Goal: Task Accomplishment & Management: Complete application form

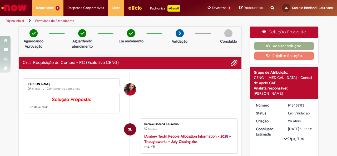
drag, startPoint x: 47, startPoint y: 83, endPoint x: 53, endPoint y: 111, distance: 28.9
click at [53, 109] on p "Solução Proposta: RC 1000407062" at bounding box center [72, 103] width 88 height 12
click at [58, 109] on p "Solução Proposta: RC 1000407062" at bounding box center [72, 103] width 88 height 12
drag, startPoint x: 58, startPoint y: 115, endPoint x: 30, endPoint y: 119, distance: 28.9
click at [30, 112] on div "[PERSON_NAME] 2h atrás 2 horas atrás Comentários adicionais Solução Proposta: R…" at bounding box center [71, 96] width 94 height 32
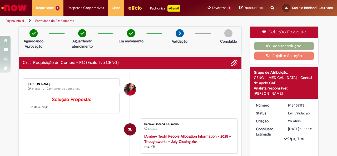
copy p "1000407062"
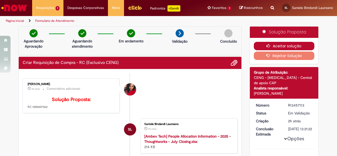
click at [260, 43] on button "Aceitar solução" at bounding box center [283, 46] width 61 height 8
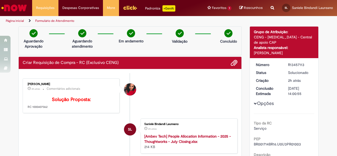
drag, startPoint x: 51, startPoint y: 82, endPoint x: 89, endPoint y: 92, distance: 39.2
click at [24, 81] on div "[PERSON_NAME] 2h atrás 2 horas atrás Comentários adicionais Solução Proposta: R…" at bounding box center [71, 96] width 94 height 32
copy div "[PERSON_NAME]"
